Goal: Information Seeking & Learning: Check status

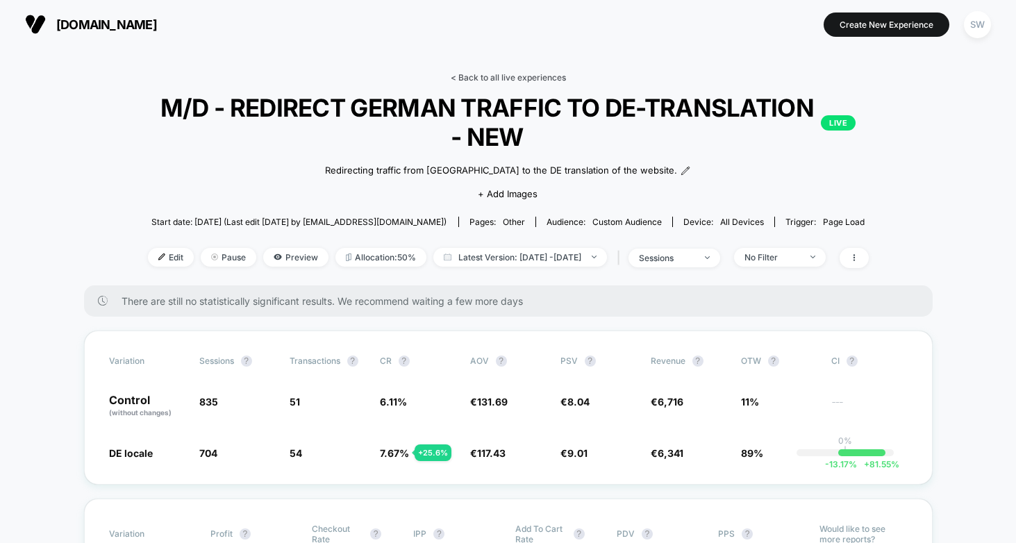
click at [515, 72] on link "< Back to all live experiences" at bounding box center [508, 77] width 115 height 10
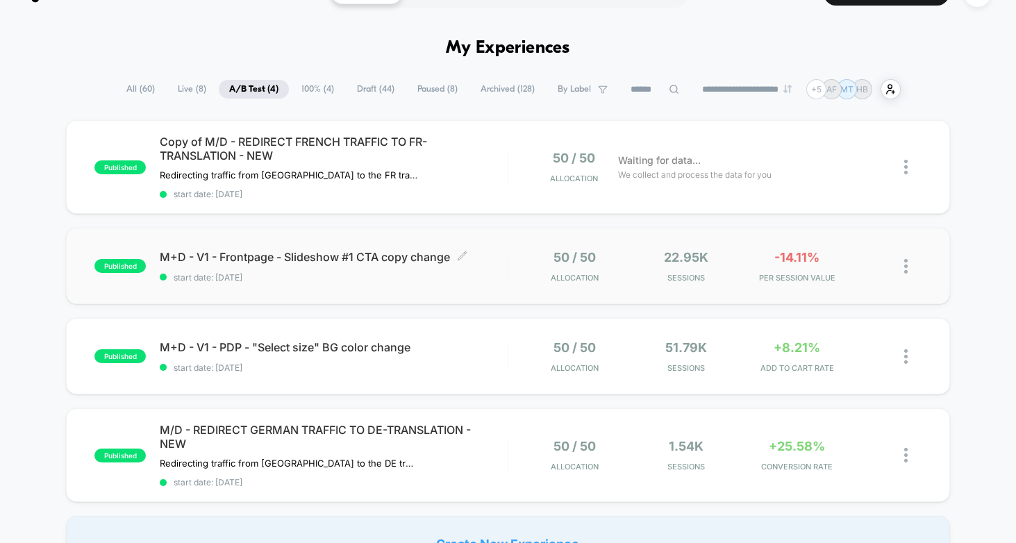
scroll to position [66, 0]
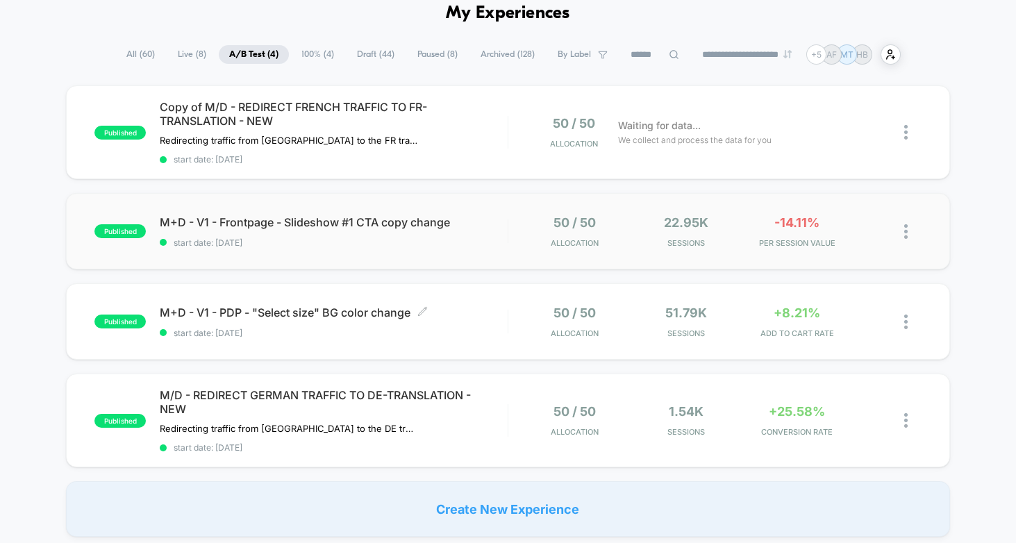
click at [495, 309] on span "M+D - V1 - PDP - "Select size" BG color change Click to edit experience details" at bounding box center [334, 313] width 348 height 14
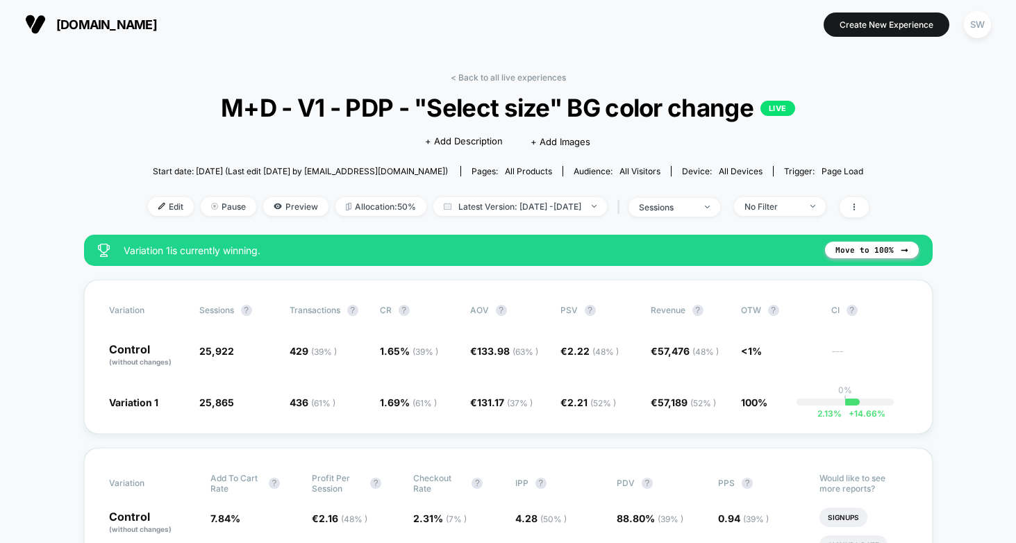
click at [497, 73] on link "< Back to all live experiences" at bounding box center [508, 77] width 115 height 10
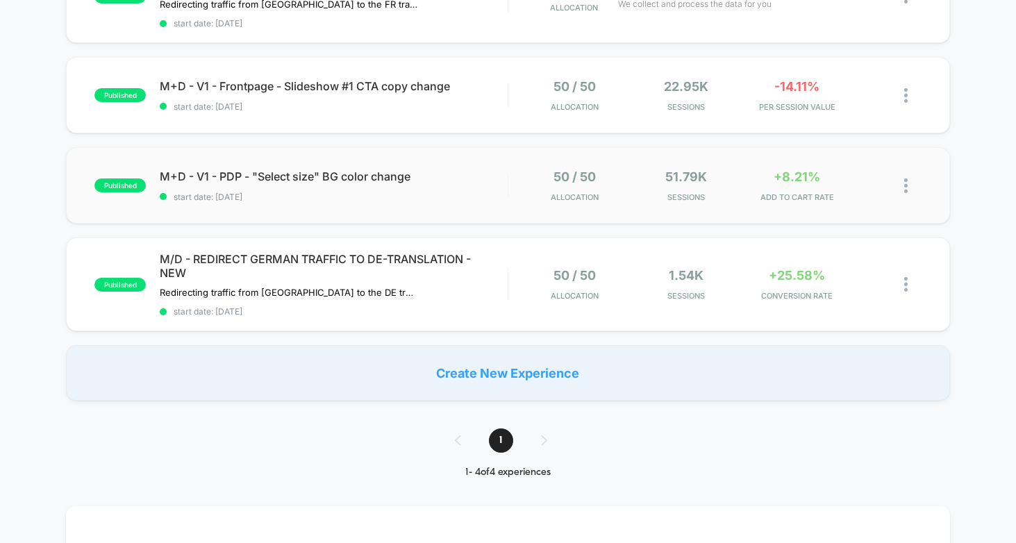
scroll to position [210, 0]
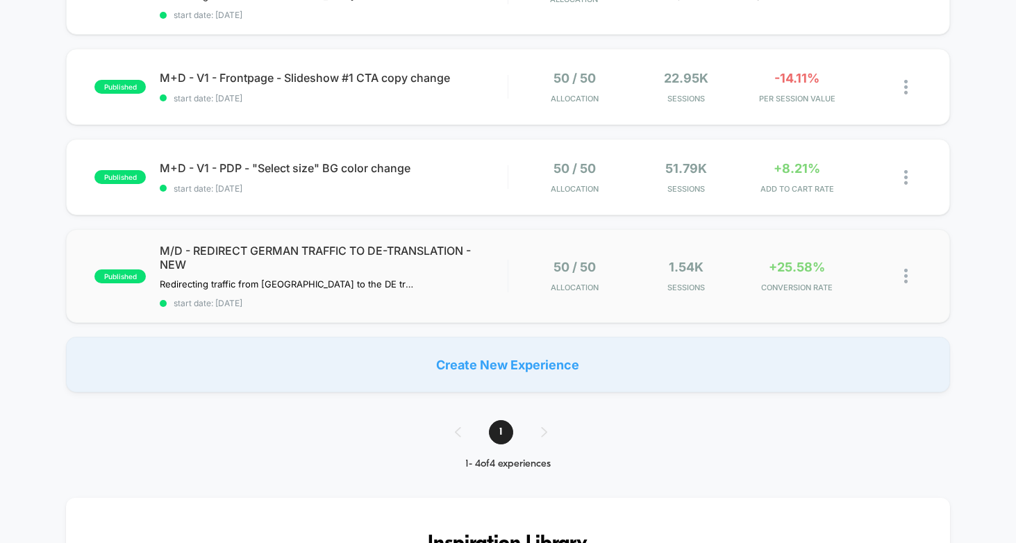
click at [523, 274] on div "50 / 50 Allocation" at bounding box center [574, 276] width 104 height 33
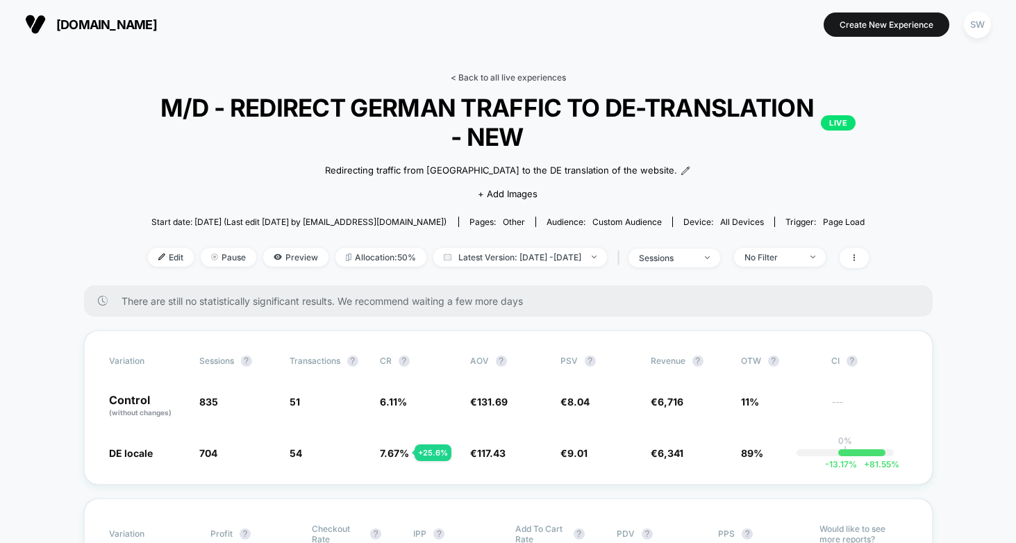
click at [522, 78] on link "< Back to all live experiences" at bounding box center [508, 77] width 115 height 10
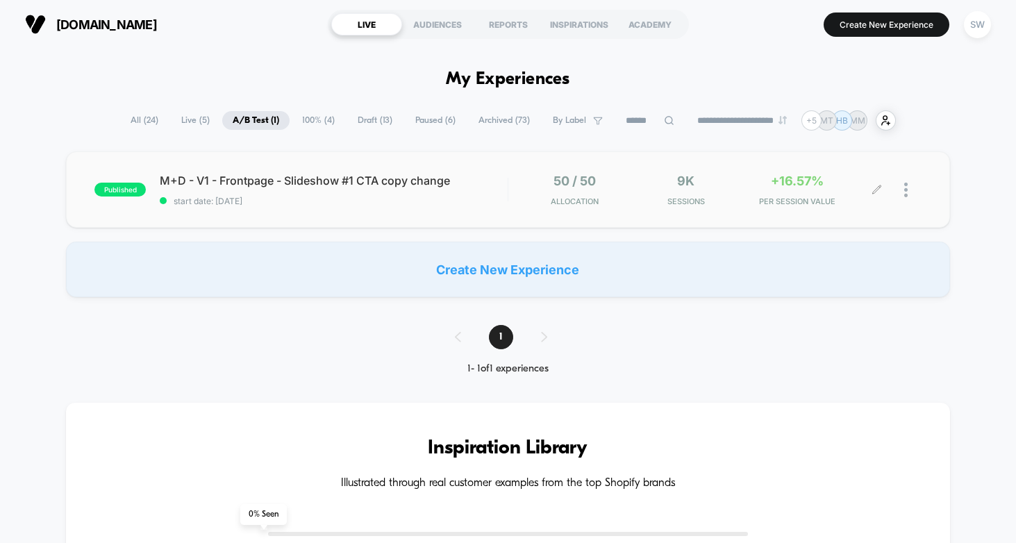
click at [519, 197] on div "50 / 50 Allocation 9k Sessions +16.57% PER SESSION VALUE" at bounding box center [715, 190] width 413 height 33
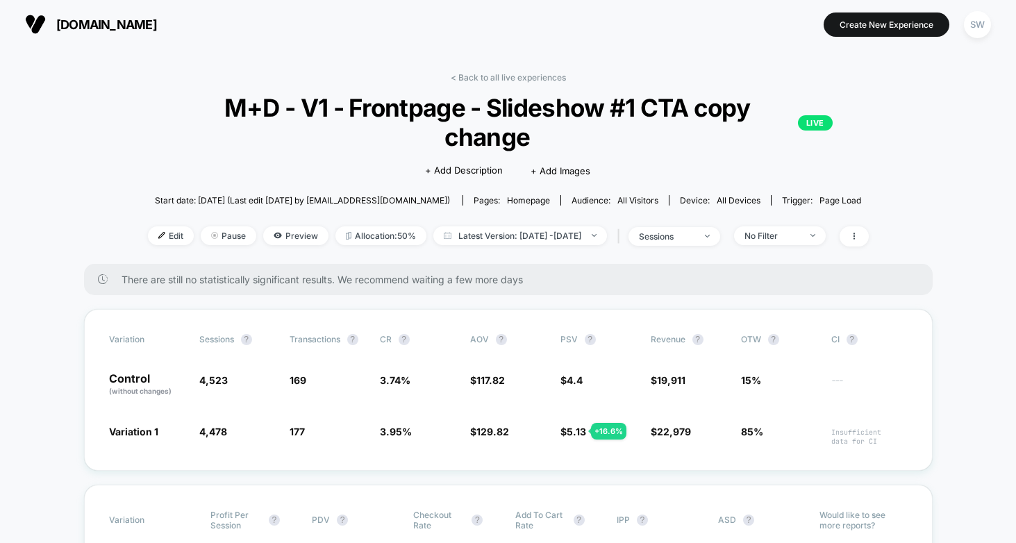
click at [488, 82] on div "< Back to all live experiences M+D - V1 - Frontpage - Slideshow #1 CTA copy cha…" at bounding box center [508, 168] width 721 height 192
click at [490, 75] on link "< Back to all live experiences" at bounding box center [508, 77] width 115 height 10
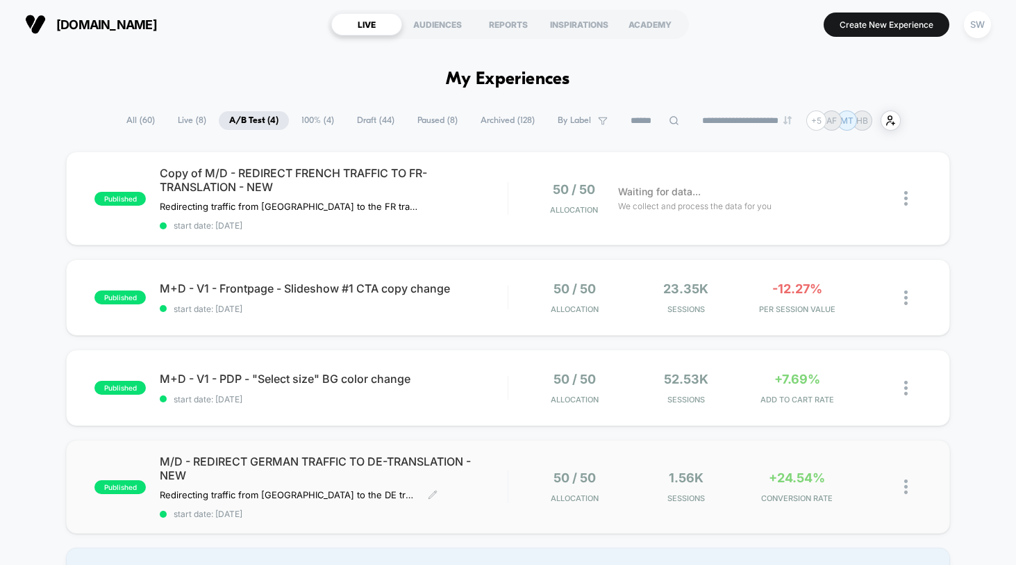
click at [497, 474] on span "M/D - REDIRECT GERMAN TRAFFIC TO DE-TRANSLATION - NEW" at bounding box center [334, 468] width 348 height 28
